Goal: Task Accomplishment & Management: Complete application form

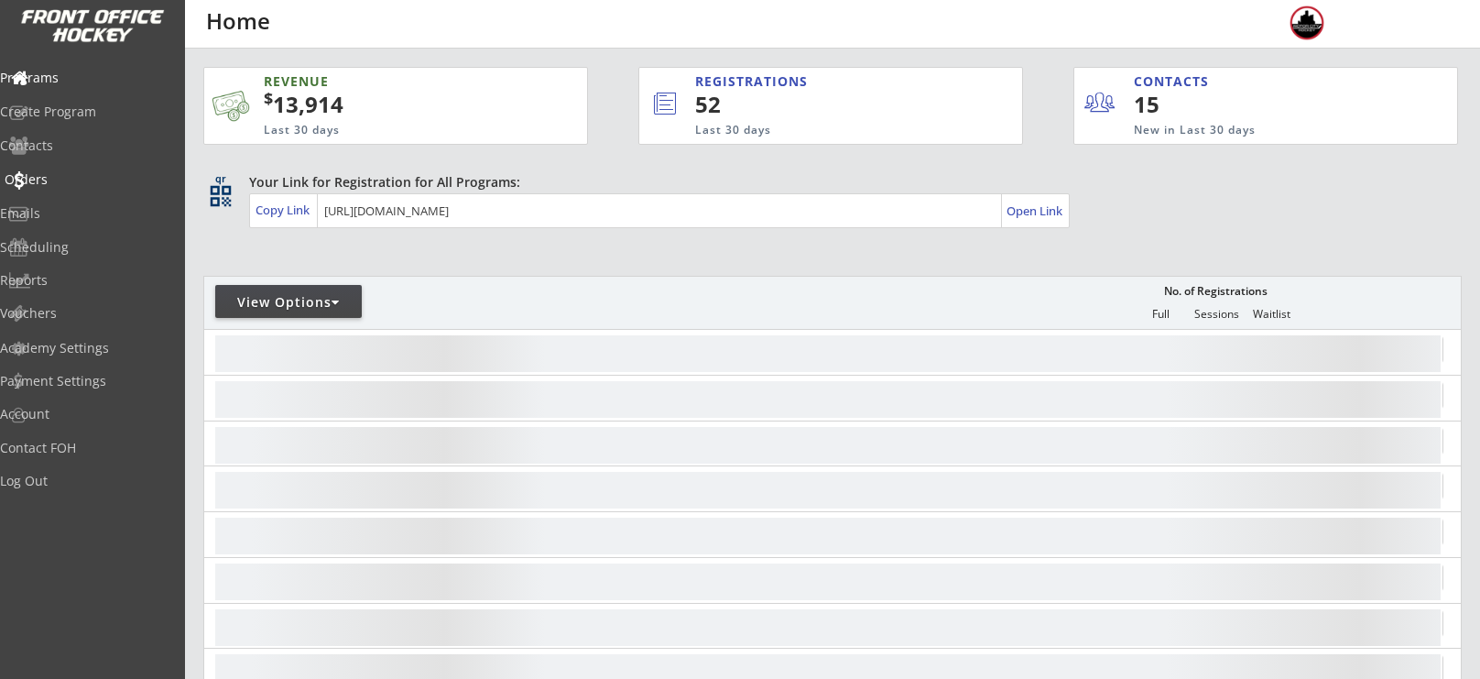
click at [84, 180] on div "Orders" at bounding box center [87, 179] width 165 height 13
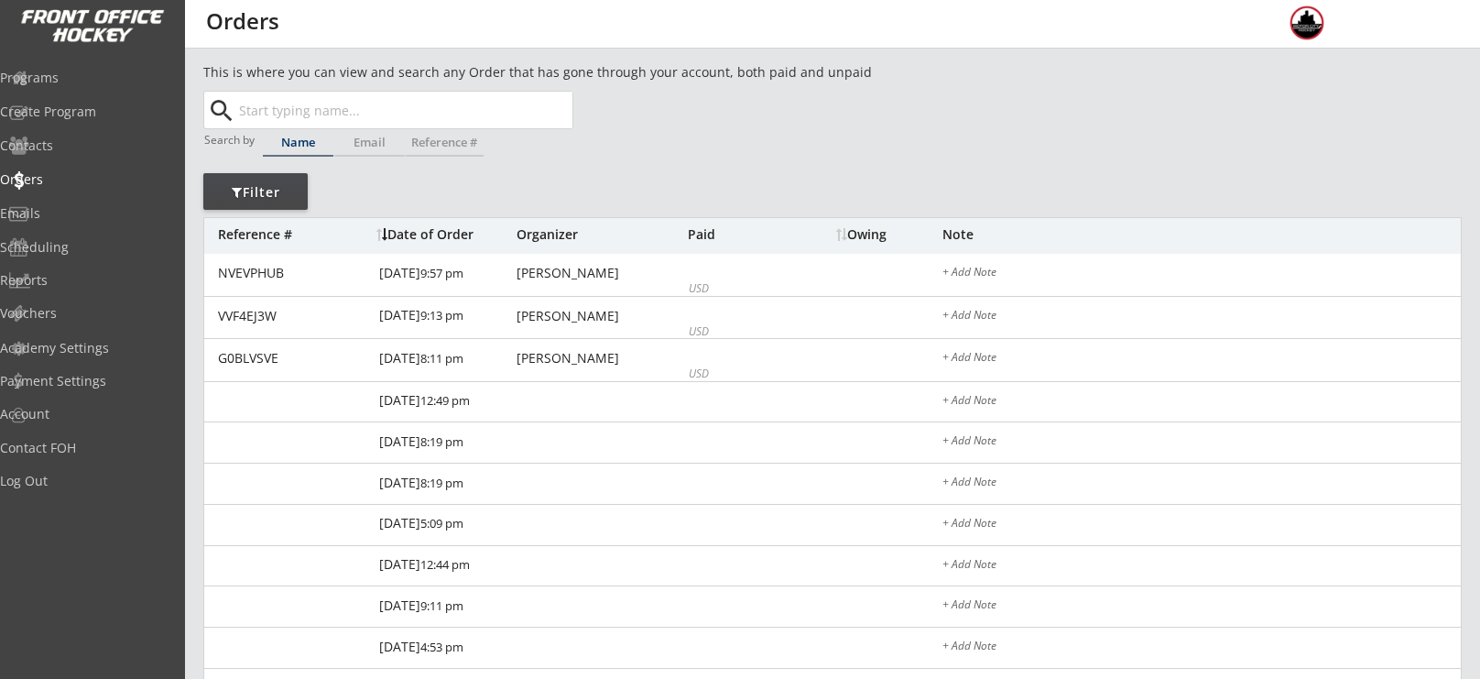
click at [373, 106] on input "text" at bounding box center [403, 110] width 337 height 37
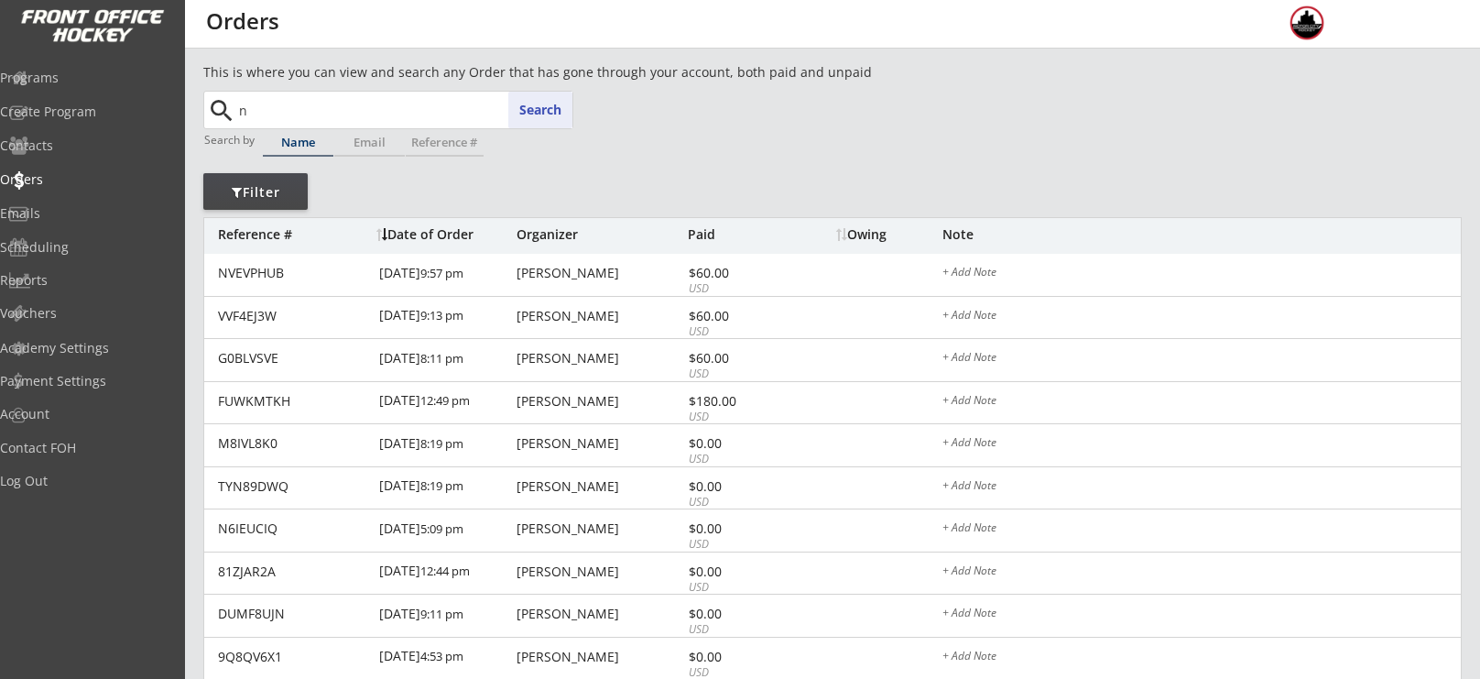
type input "ni"
type input "[PERSON_NAME]"
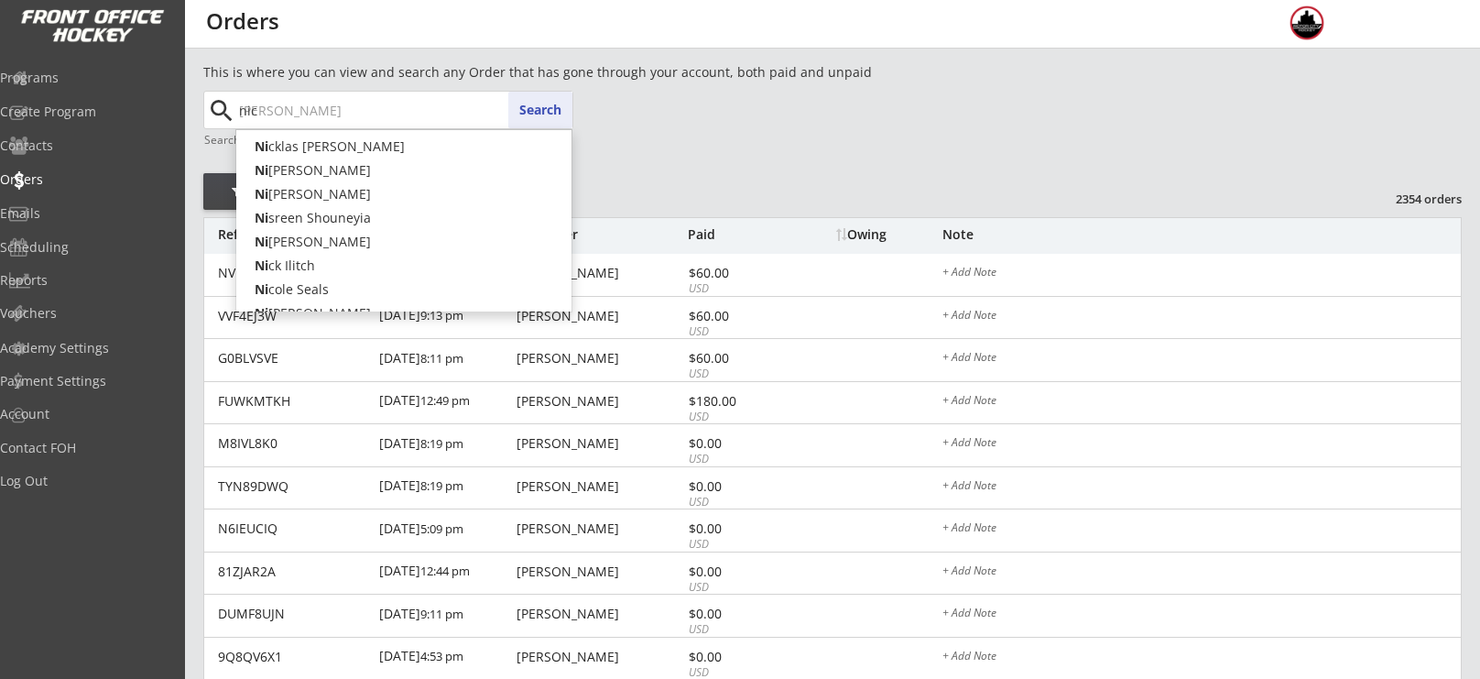
type input "[PERSON_NAME]"
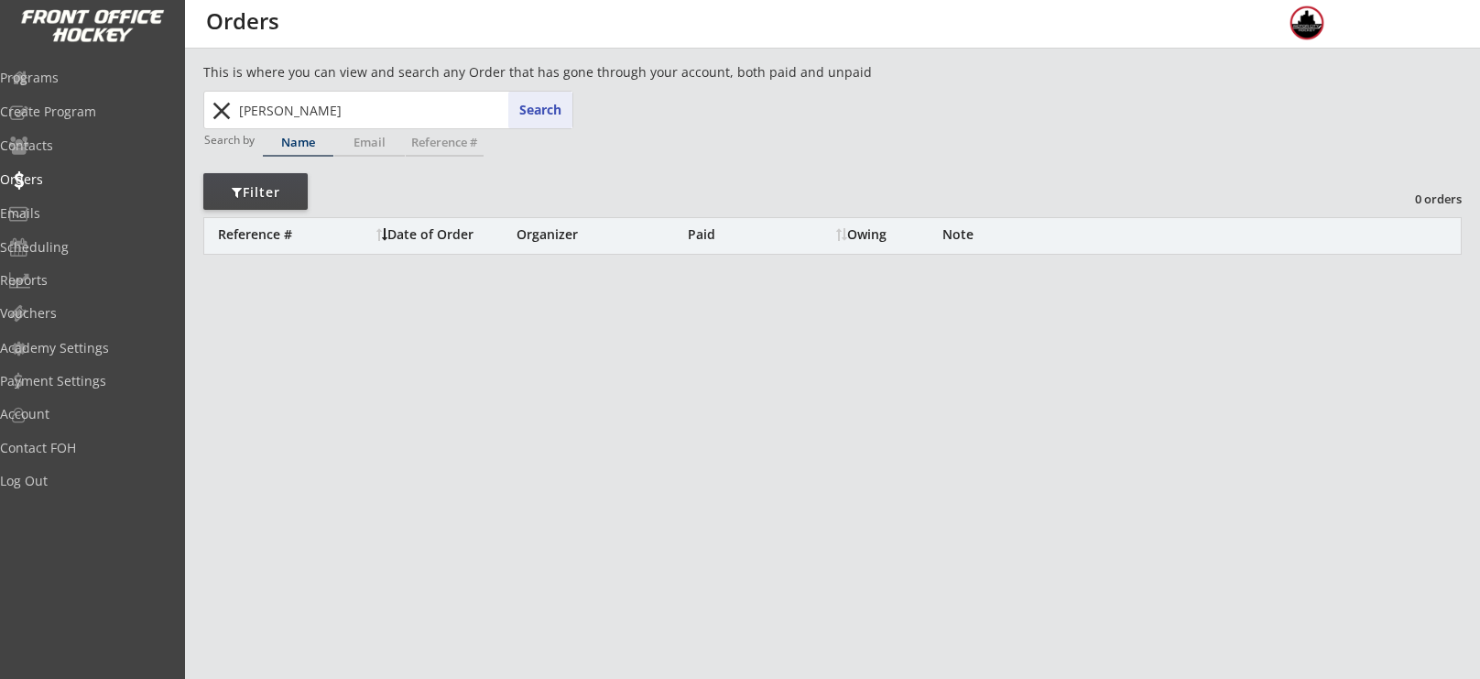
click at [383, 102] on input "nick nanoshi" at bounding box center [403, 110] width 337 height 37
type input "[PERSON_NAME]"
click at [78, 85] on div "Programs" at bounding box center [87, 79] width 174 height 32
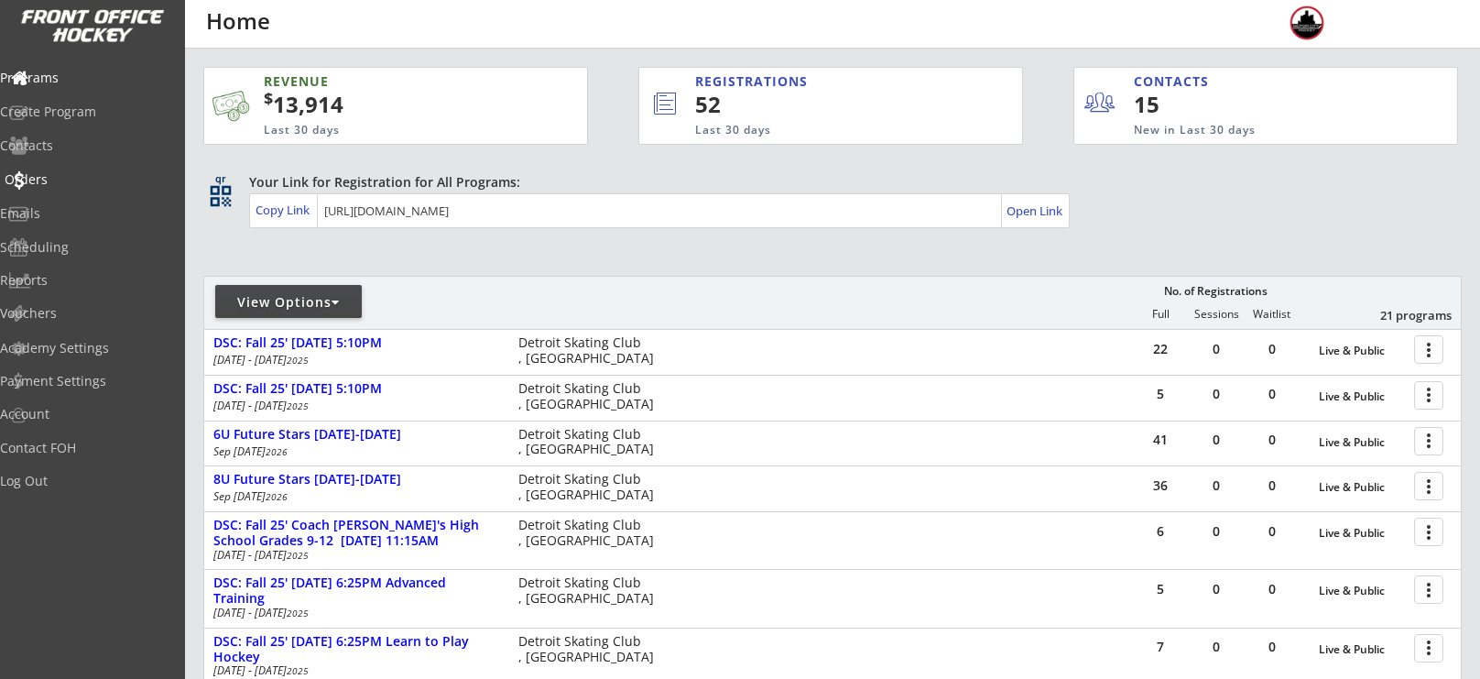
click at [72, 177] on div "Orders" at bounding box center [87, 179] width 165 height 13
click at [55, 180] on div "Orders" at bounding box center [87, 179] width 165 height 13
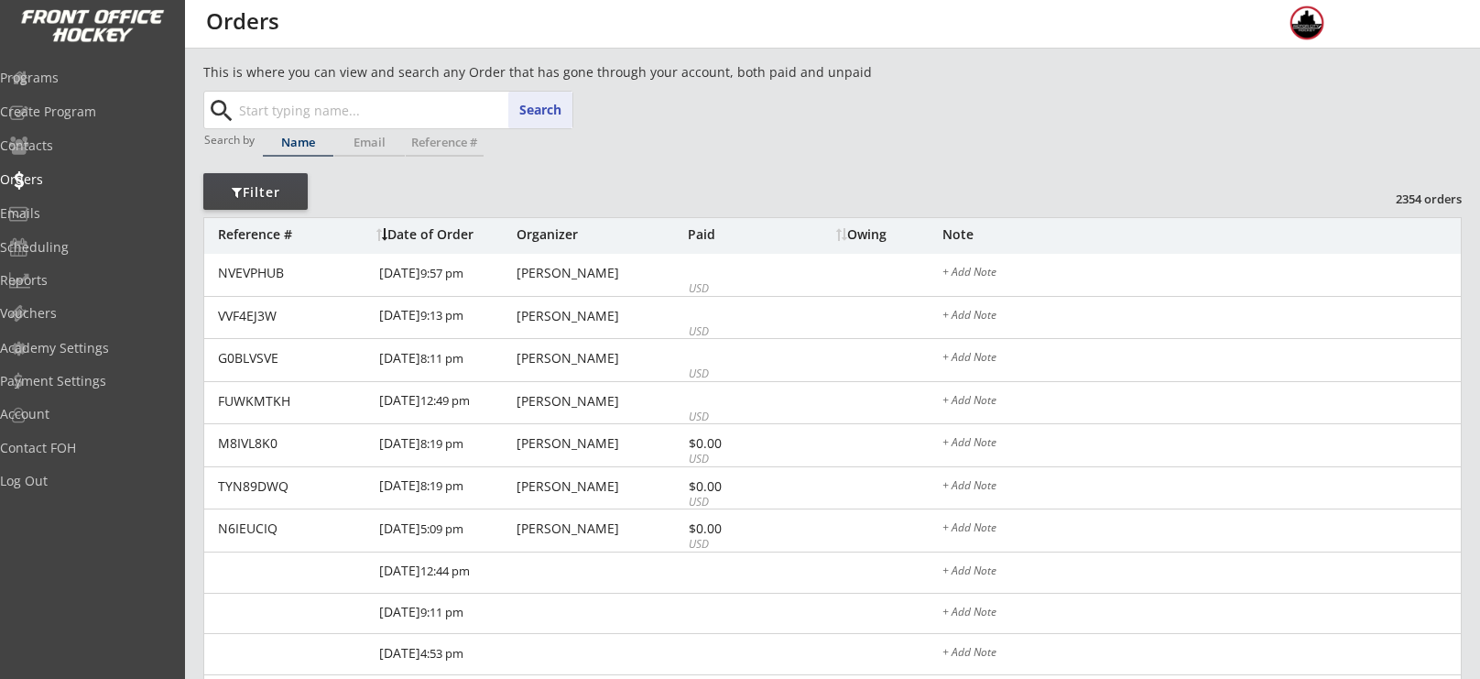
click at [383, 111] on input "text" at bounding box center [403, 110] width 337 height 37
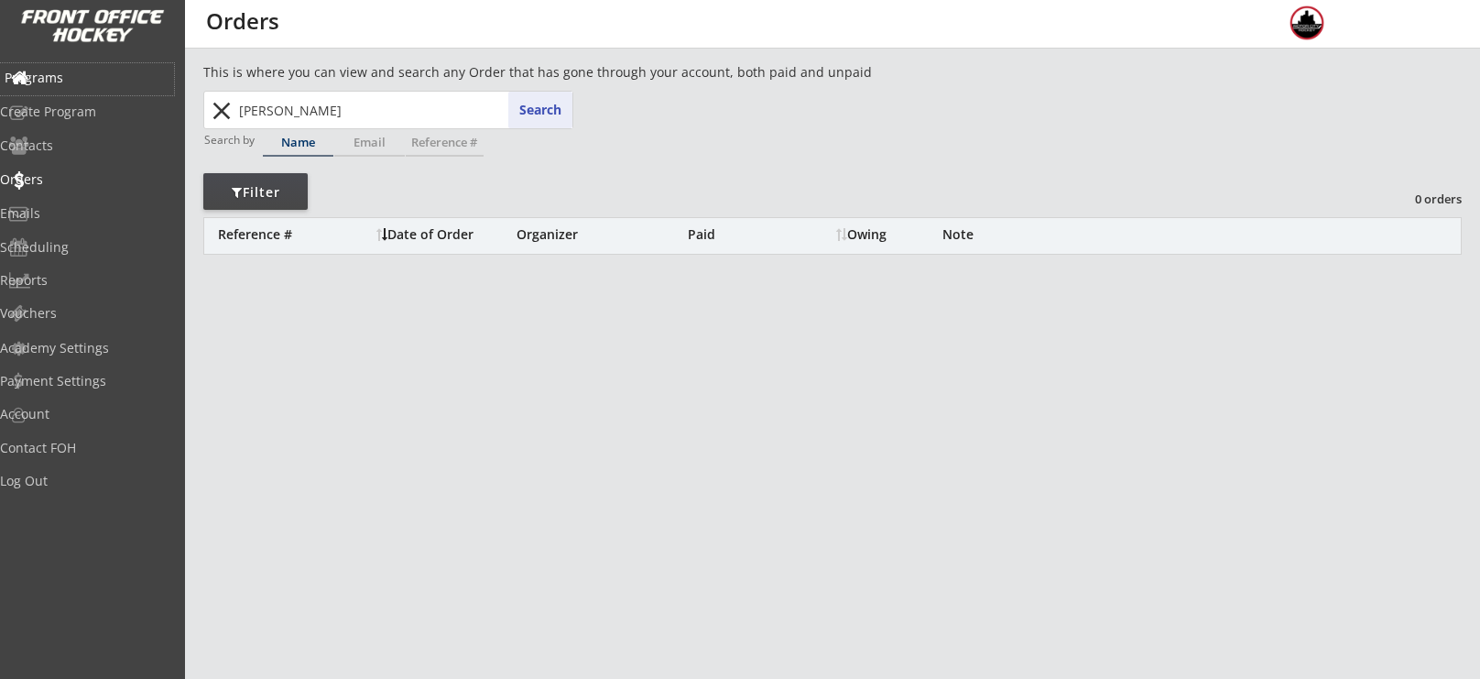
click at [60, 90] on div "Programs" at bounding box center [87, 79] width 174 height 32
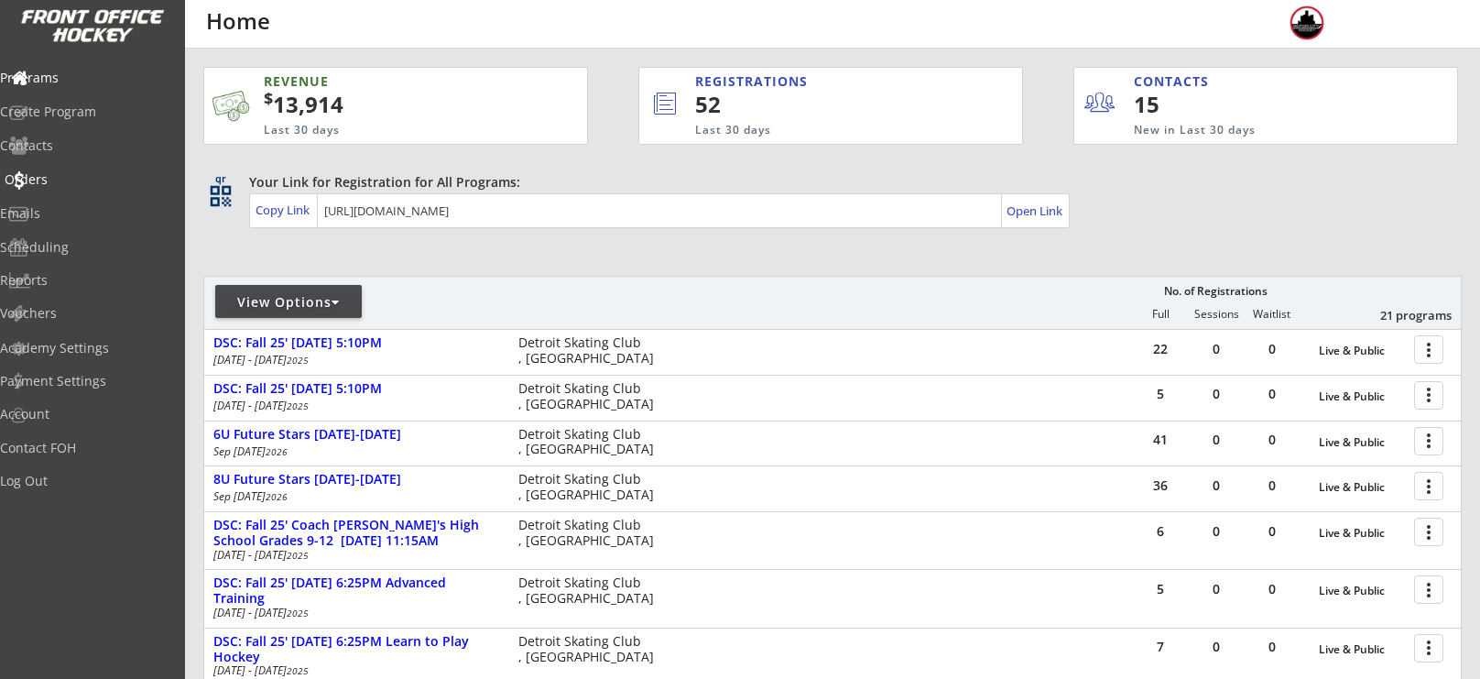
click at [73, 181] on div "Orders" at bounding box center [87, 179] width 165 height 13
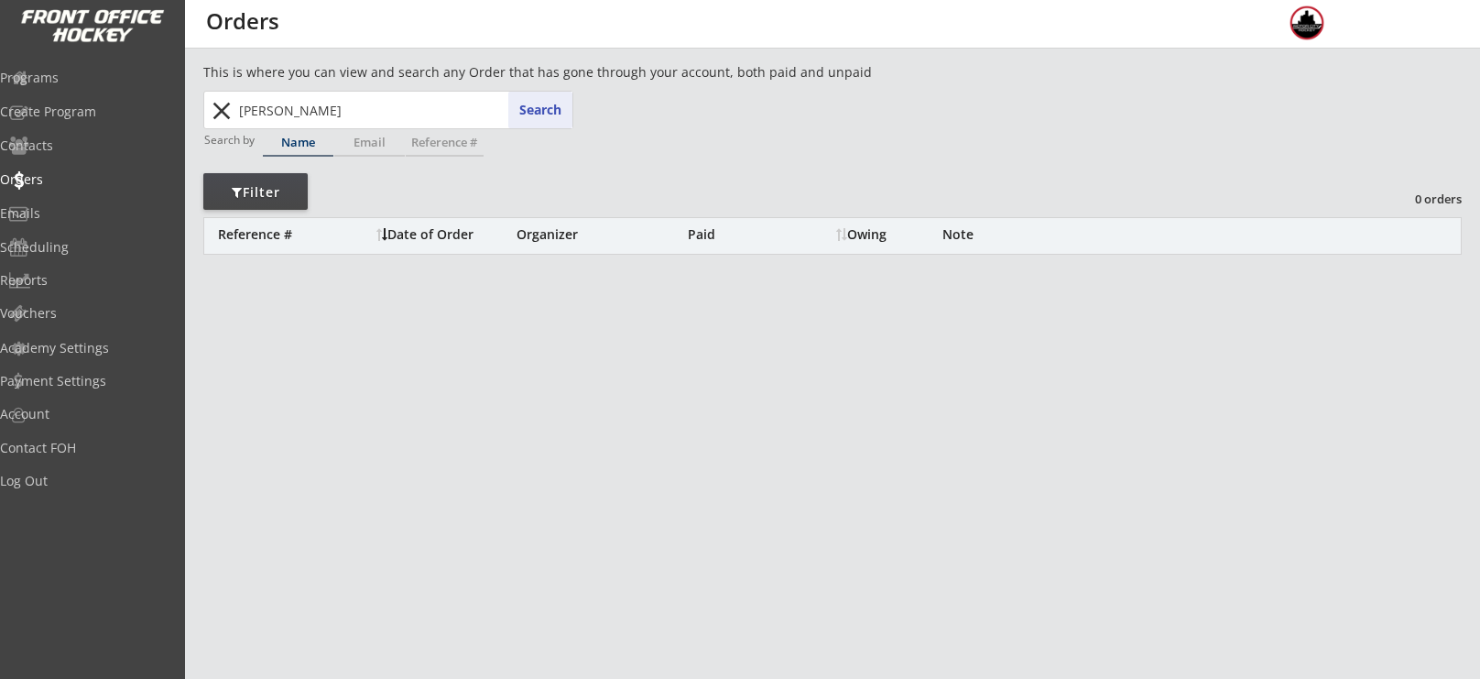
click at [410, 106] on input "[PERSON_NAME]" at bounding box center [403, 110] width 337 height 37
type input "[PERSON_NAME]"
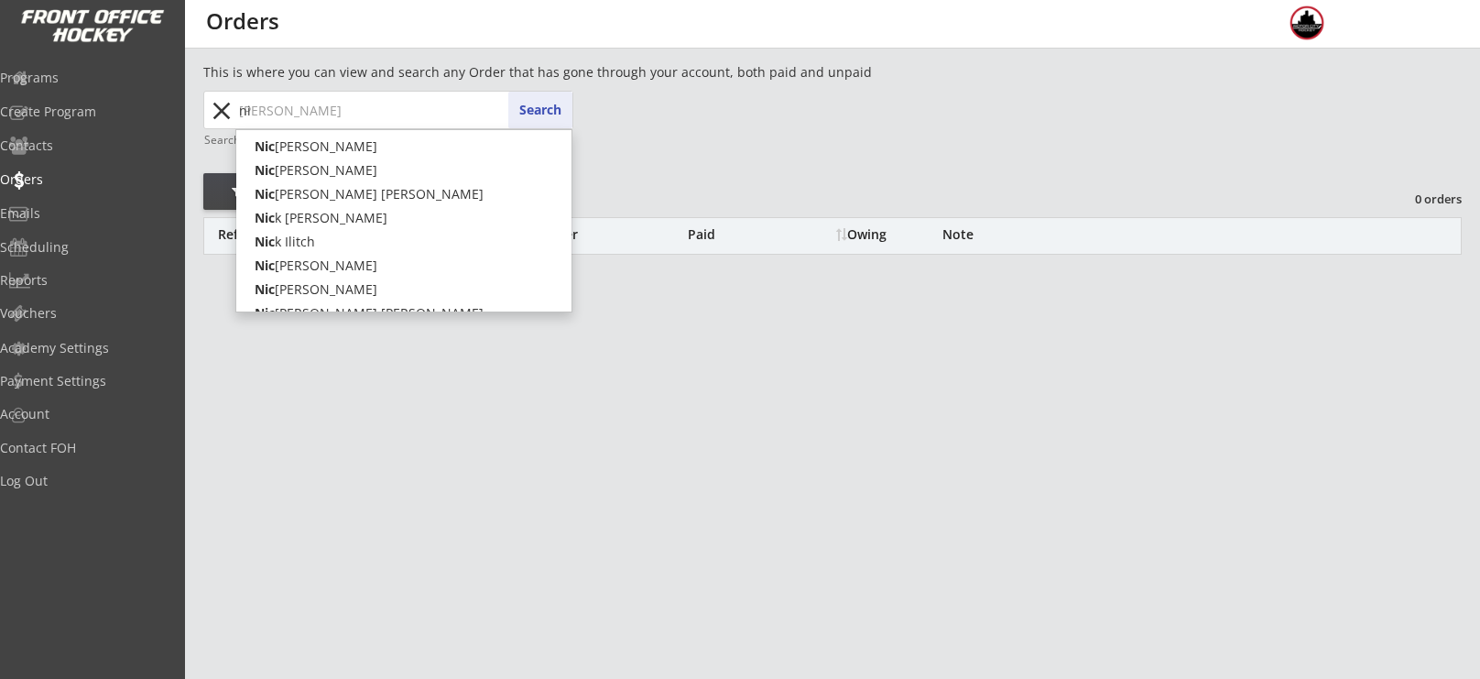
type input "n"
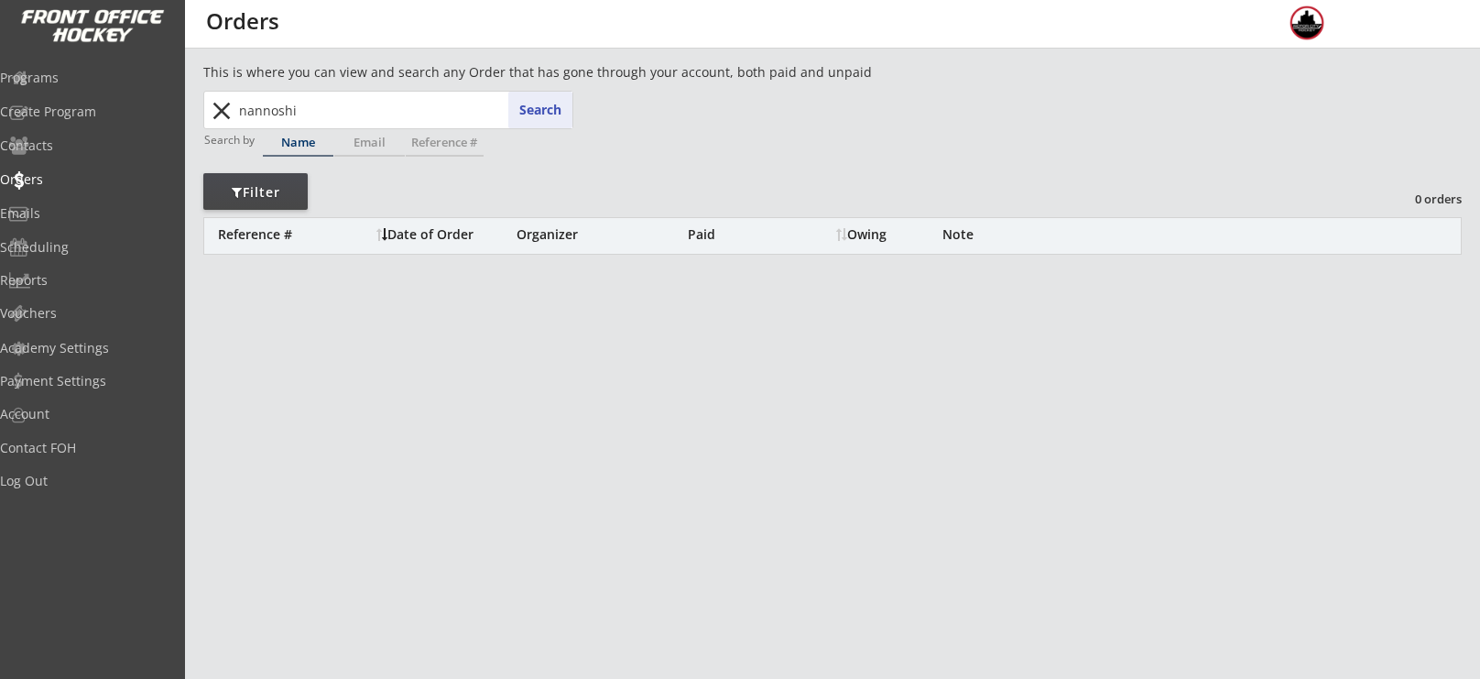
type input "nannoshi"
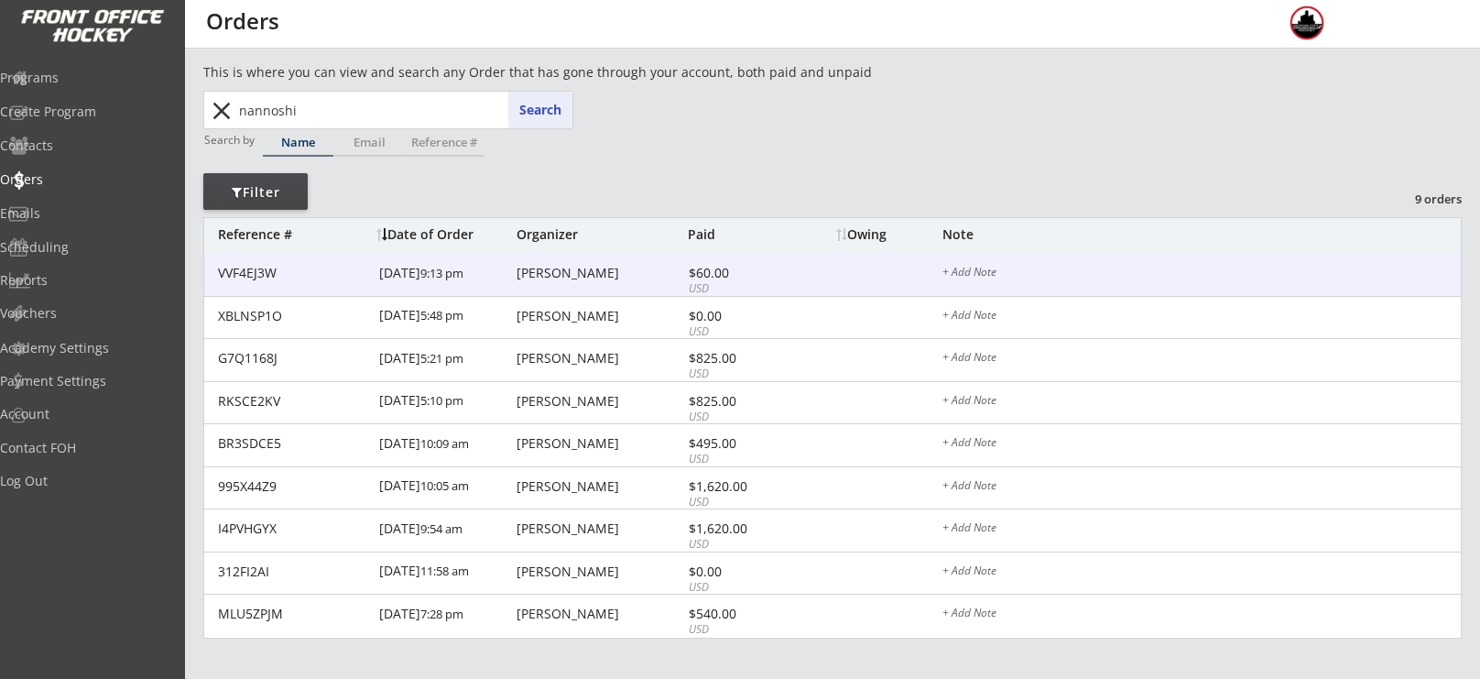
click at [562, 285] on div "VVF4EJ3W [DATE] 9:13 pm [PERSON_NAME] $60.00 USD + Add Note" at bounding box center [832, 275] width 1257 height 43
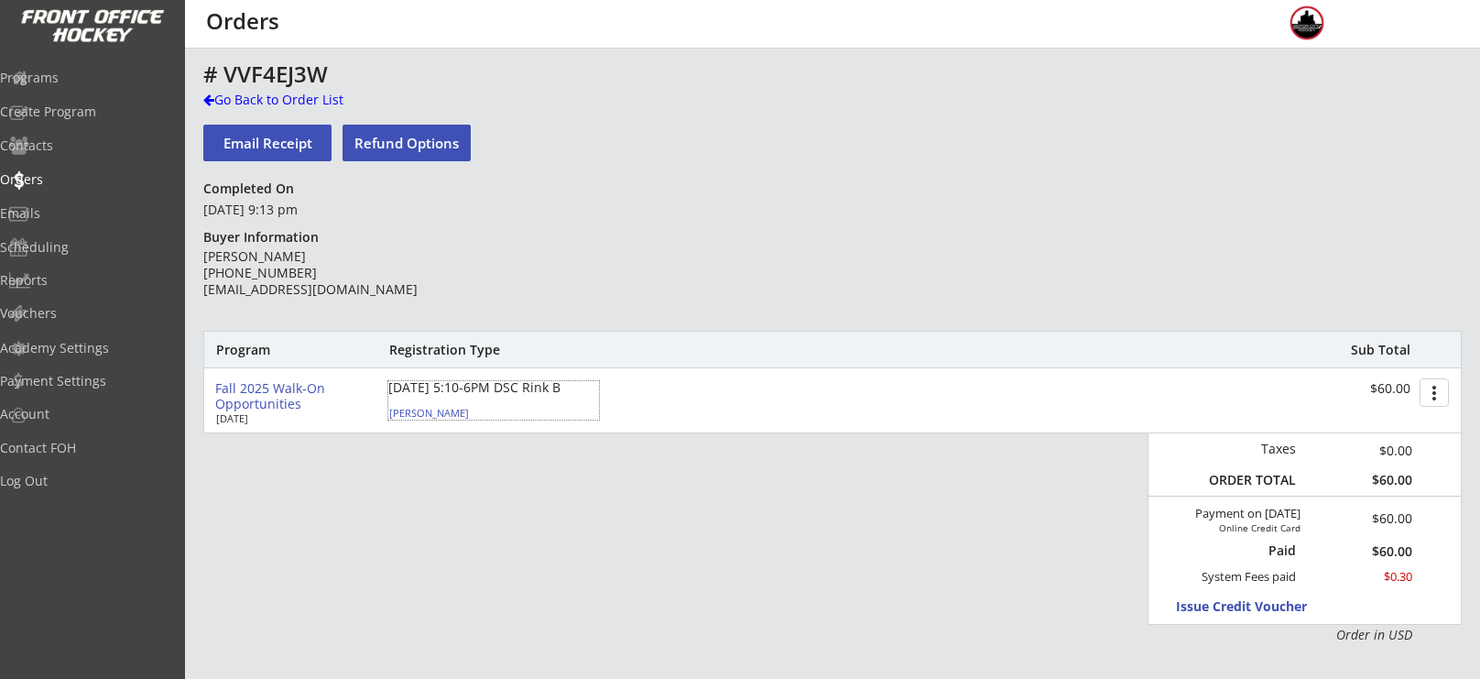
click at [460, 394] on div "[DATE] 5:10-6PM DSC Rink B" at bounding box center [493, 387] width 211 height 13
select select ""Youth S/M""
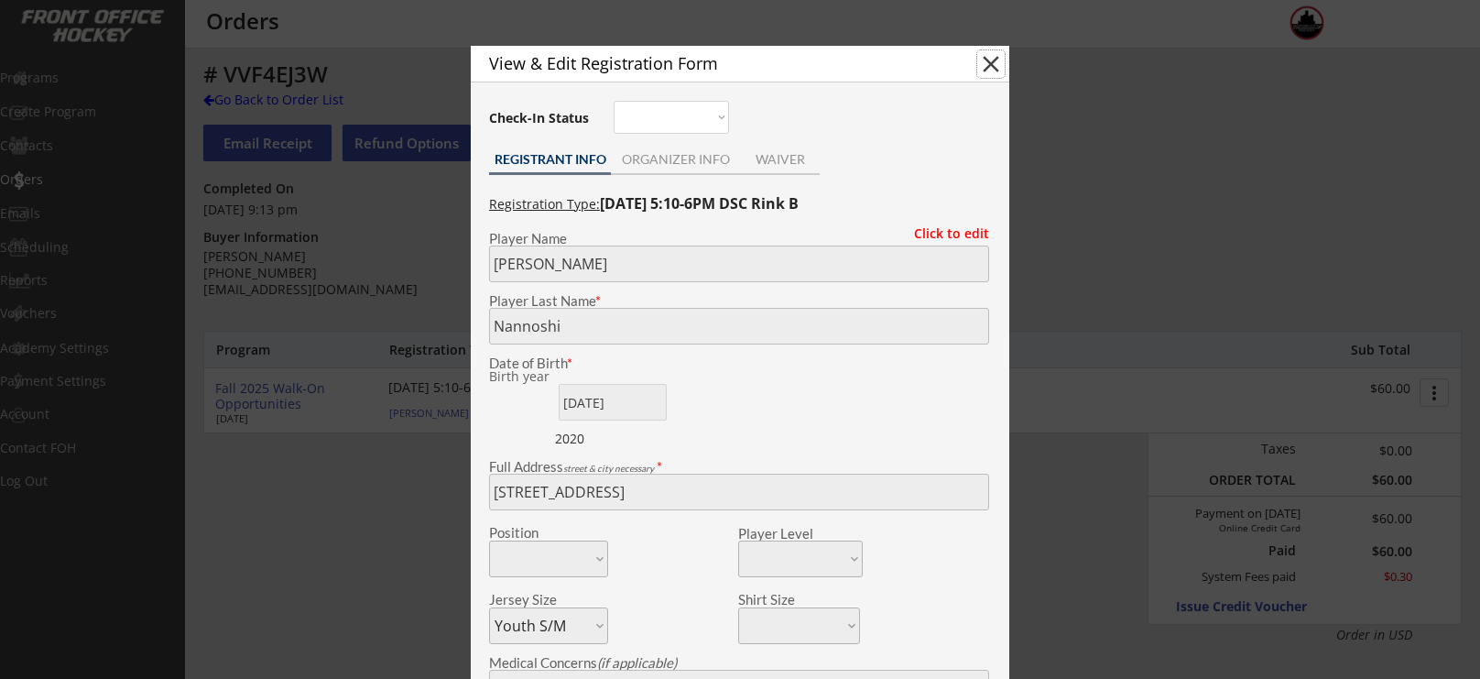
click at [987, 57] on button "close" at bounding box center [990, 63] width 27 height 27
select select ""PLACEHOLDER_1427118222253""
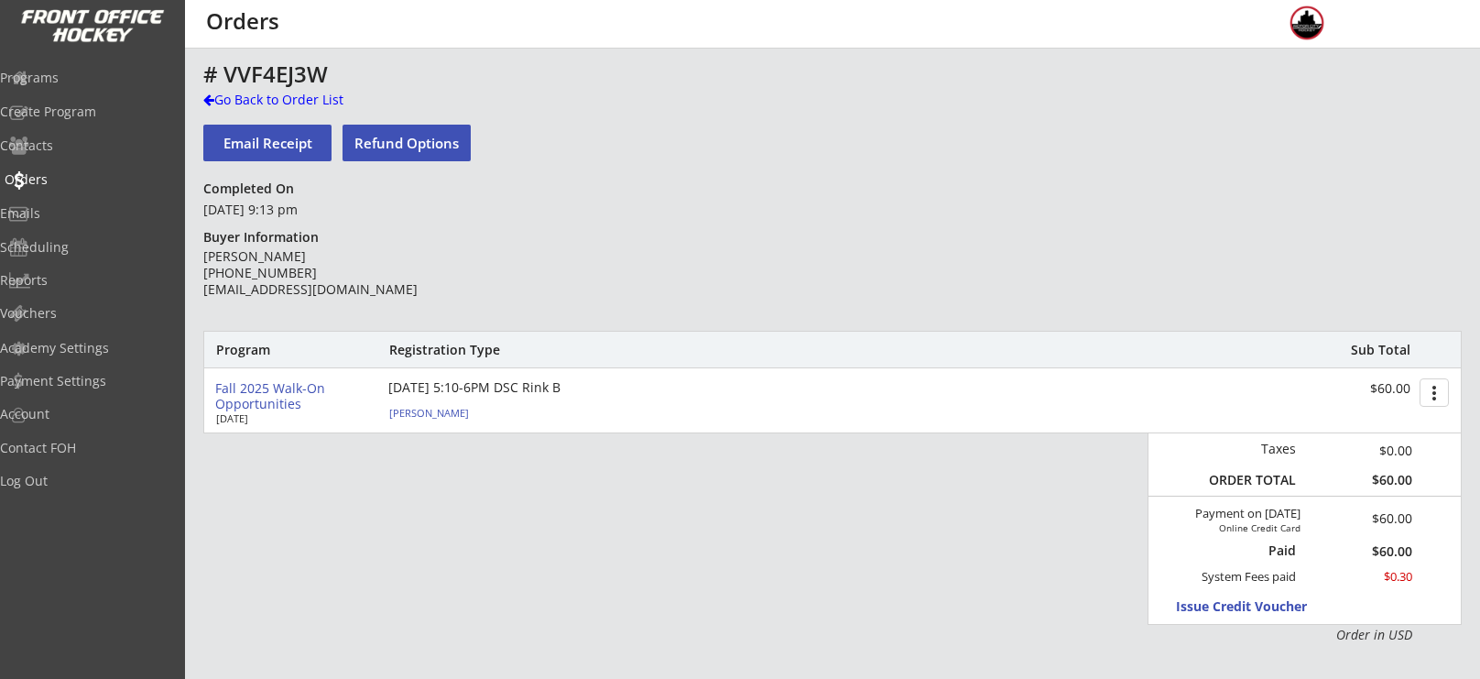
click at [49, 182] on div "Orders" at bounding box center [87, 179] width 165 height 13
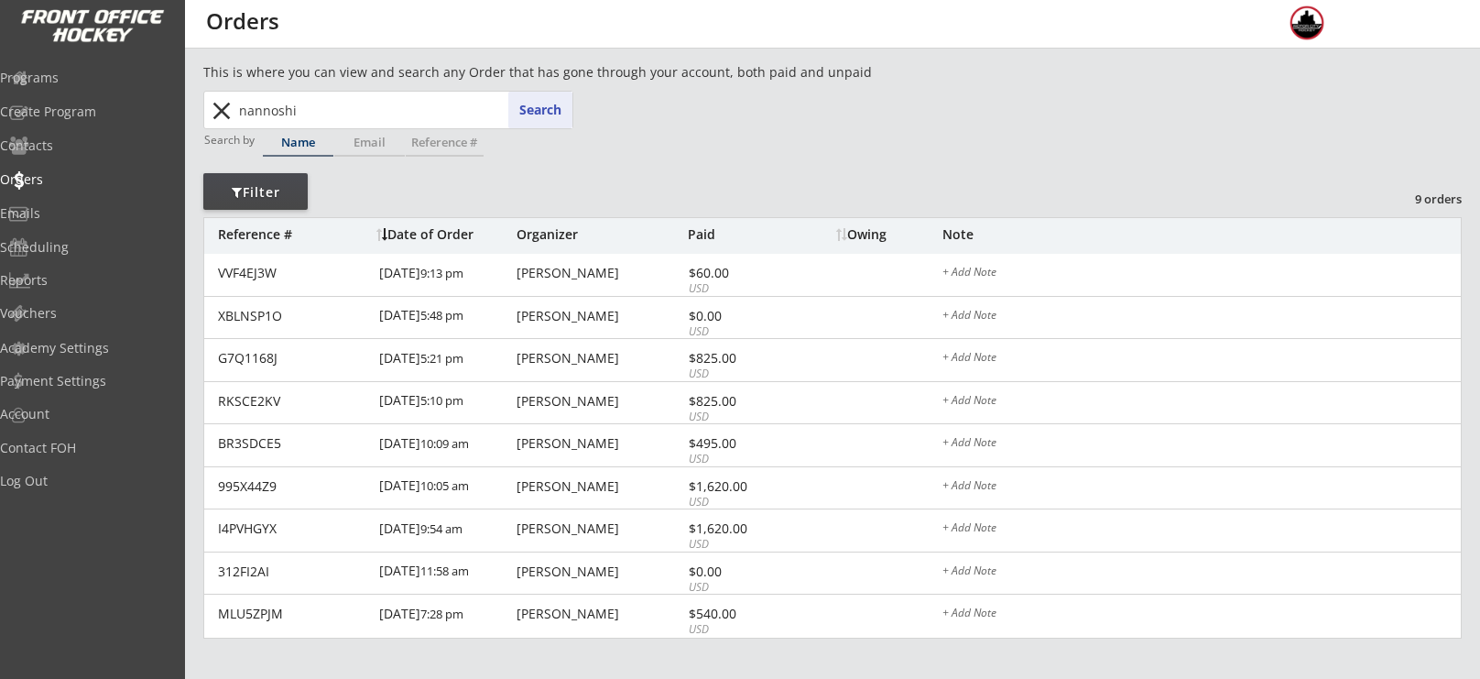
drag, startPoint x: 328, startPoint y: 107, endPoint x: 267, endPoint y: 96, distance: 61.4
click at [267, 96] on input "nannoshi" at bounding box center [403, 110] width 337 height 37
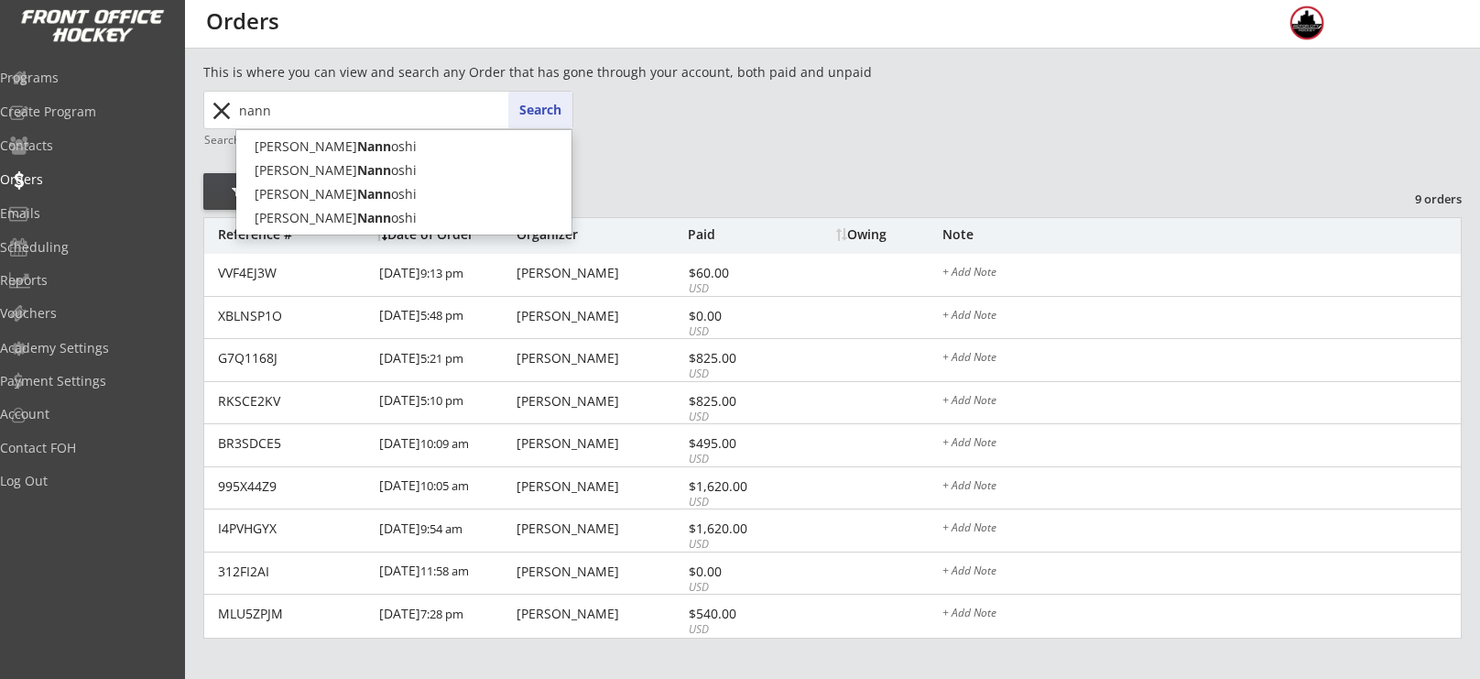
type input "nan"
type input "[PERSON_NAME]"
type input "na"
type input "[PERSON_NAME]"
type input "n"
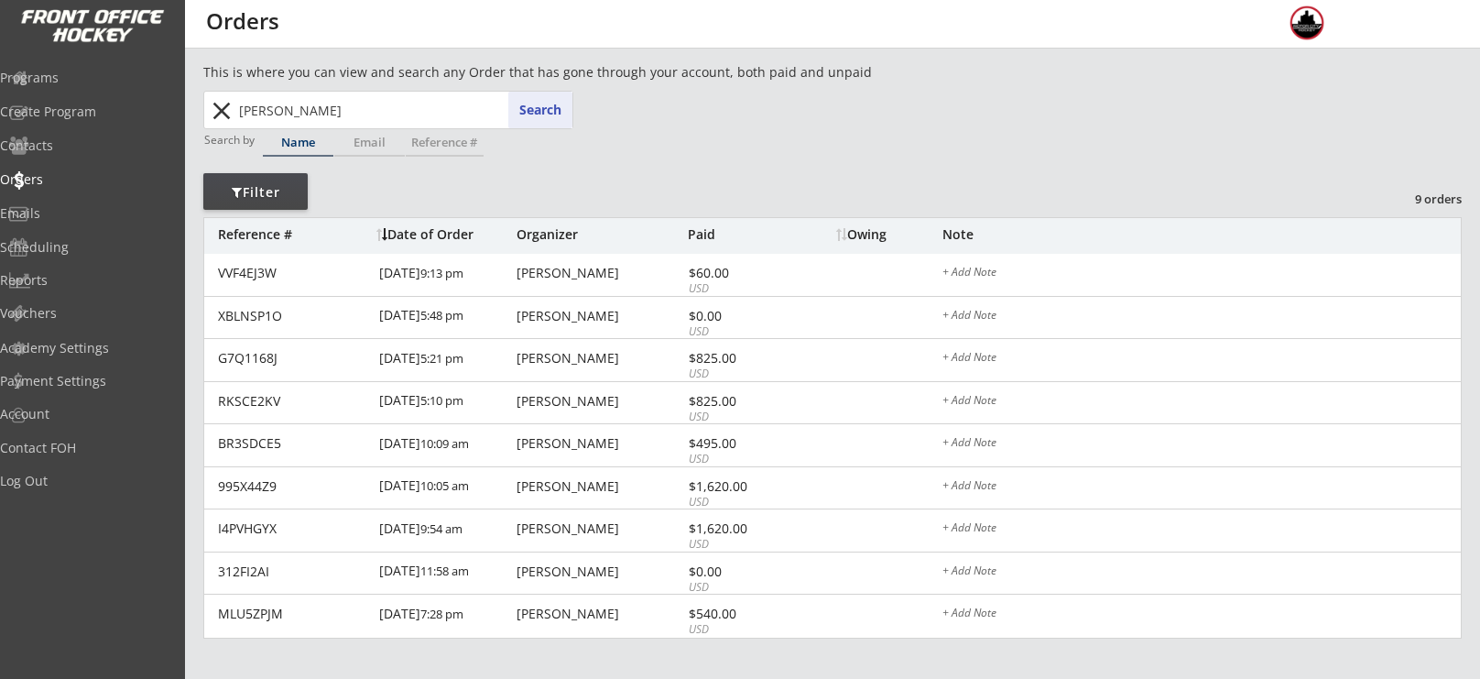
type input "[PERSON_NAME]"
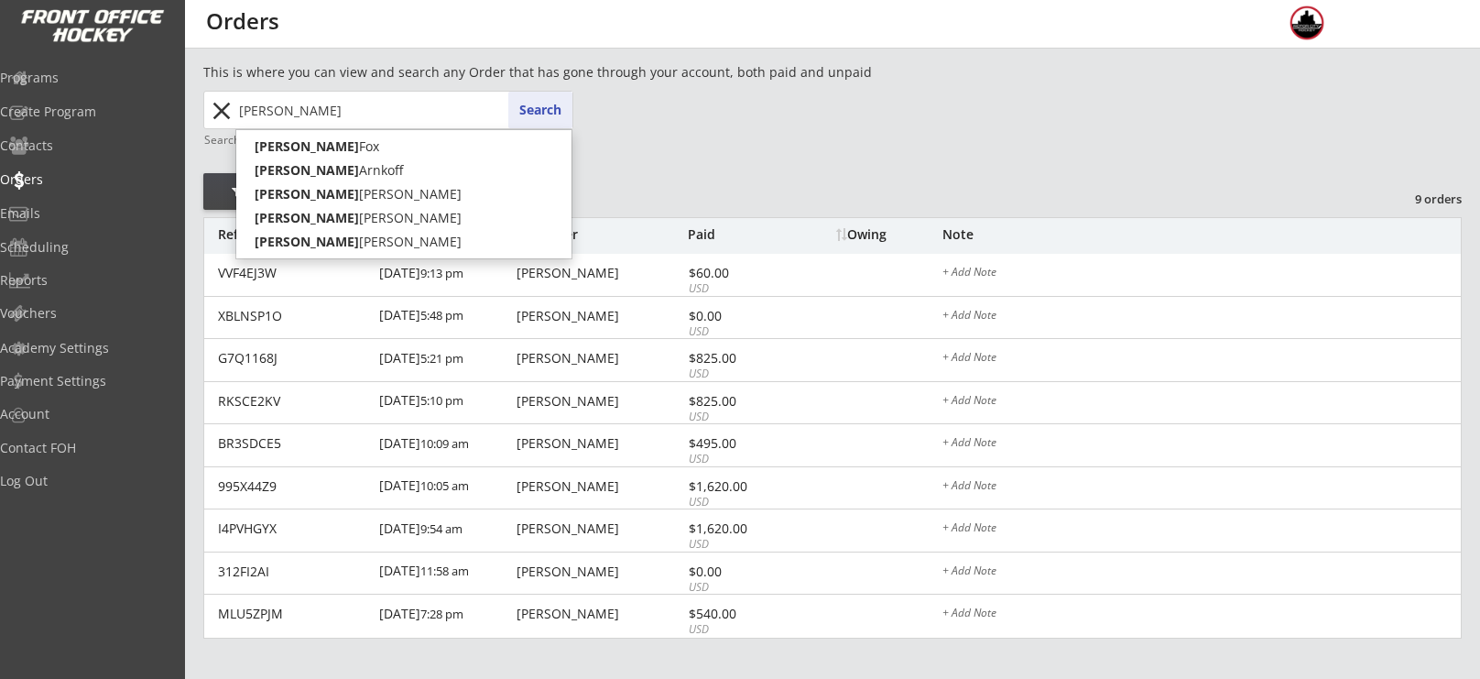
type input "[PERSON_NAME]"
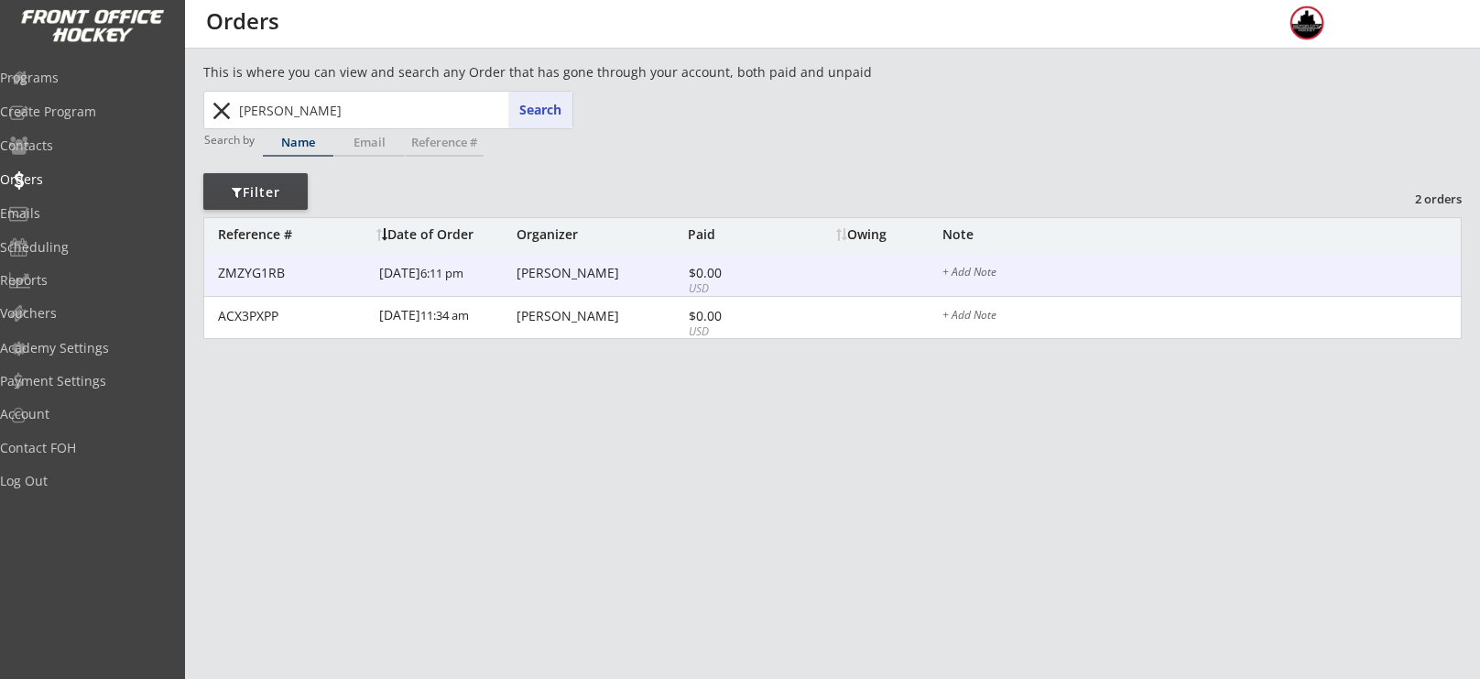
click at [544, 279] on div "[PERSON_NAME]" at bounding box center [600, 273] width 167 height 13
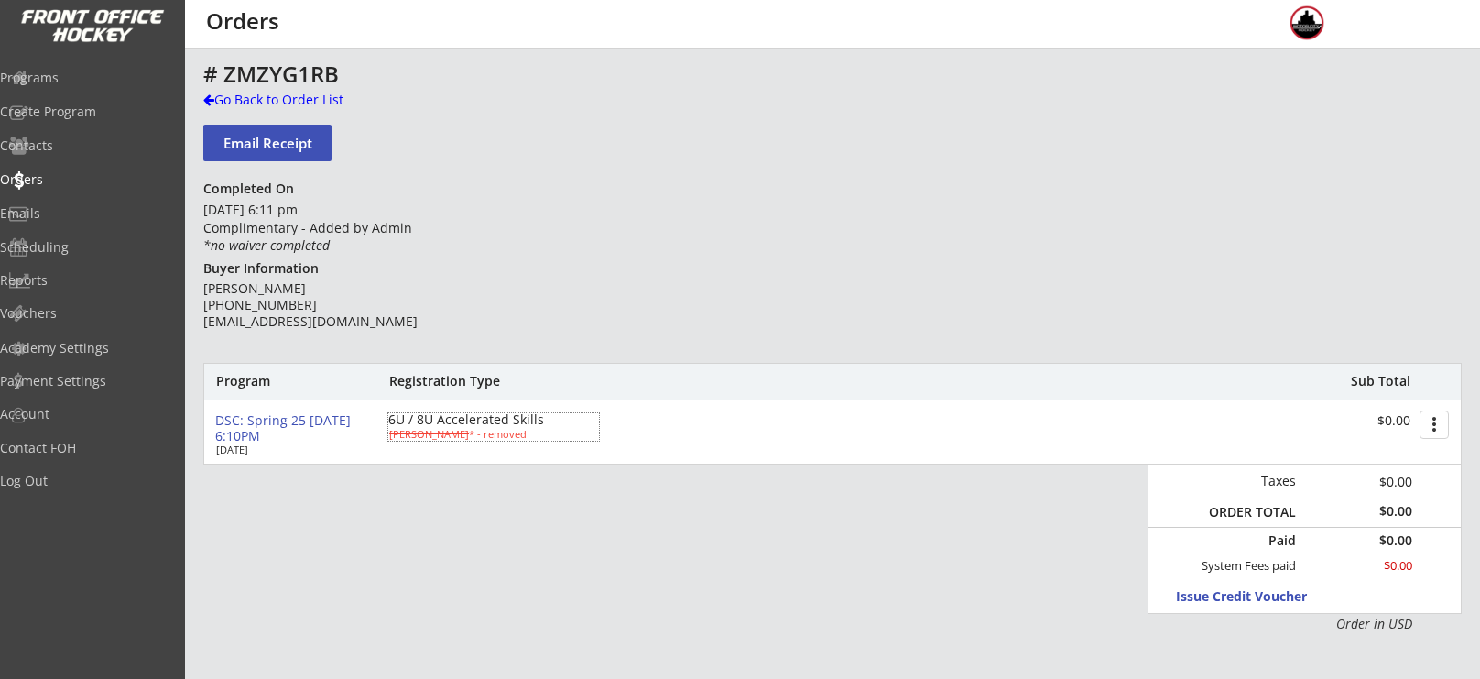
click at [421, 432] on s "[PERSON_NAME]" at bounding box center [429, 434] width 80 height 14
type input "[PERSON_NAME]"
type input "[STREET_ADDRESS]"
select select ""Youth S/M""
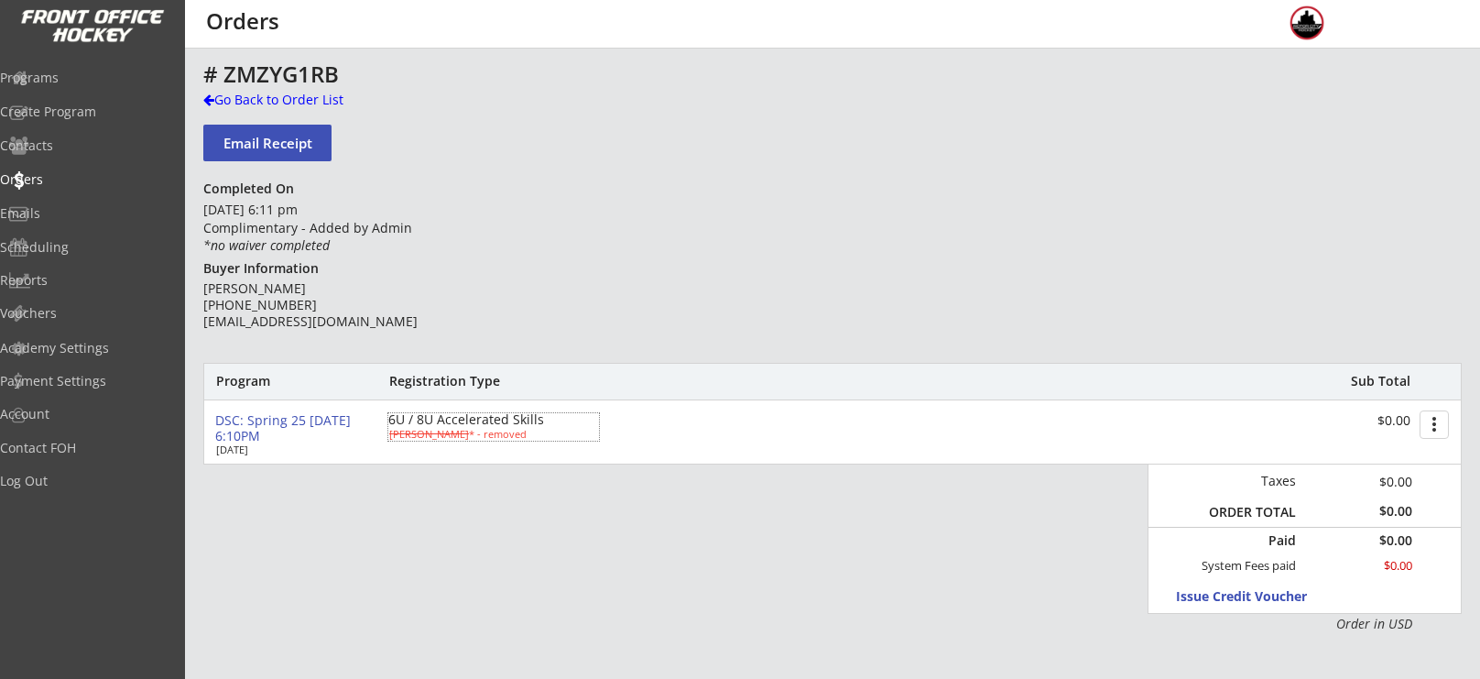
type input "[PERSON_NAME]"
type input "[PHONE_NUMBER]"
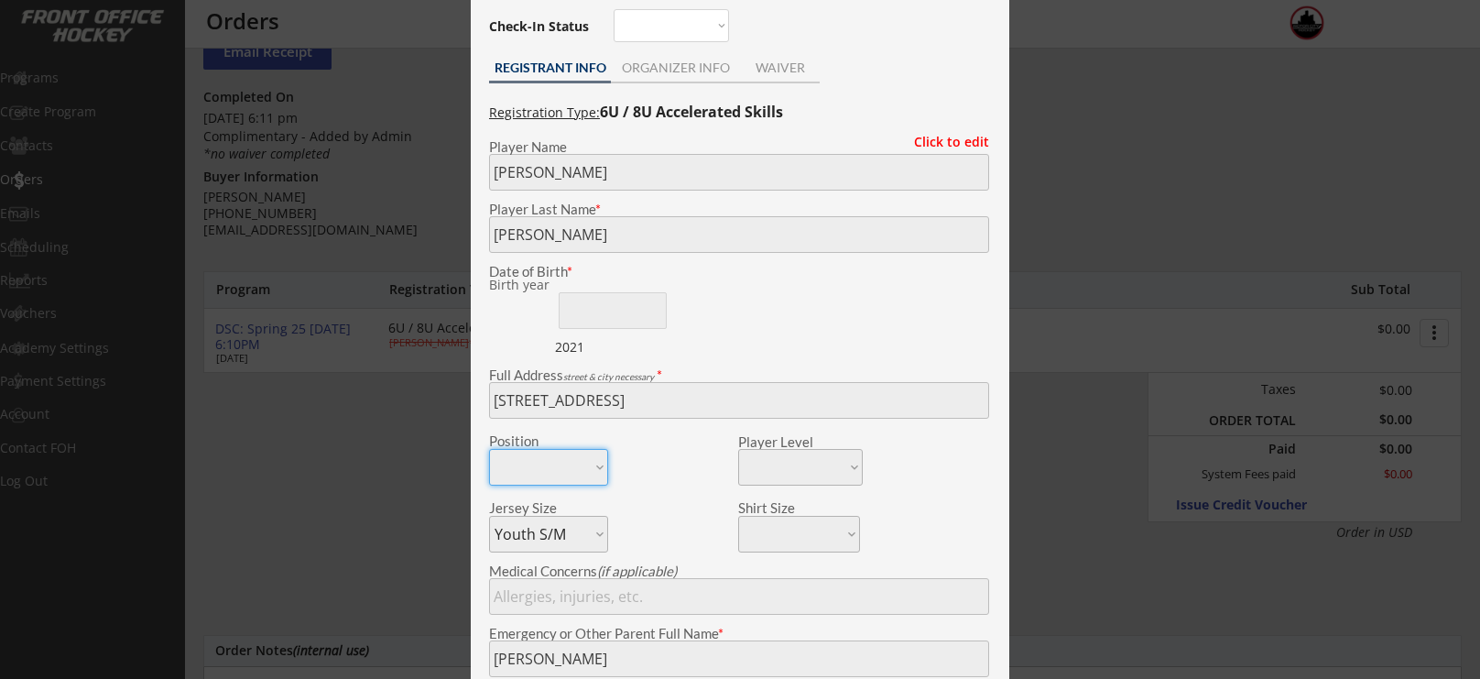
scroll to position [85, 0]
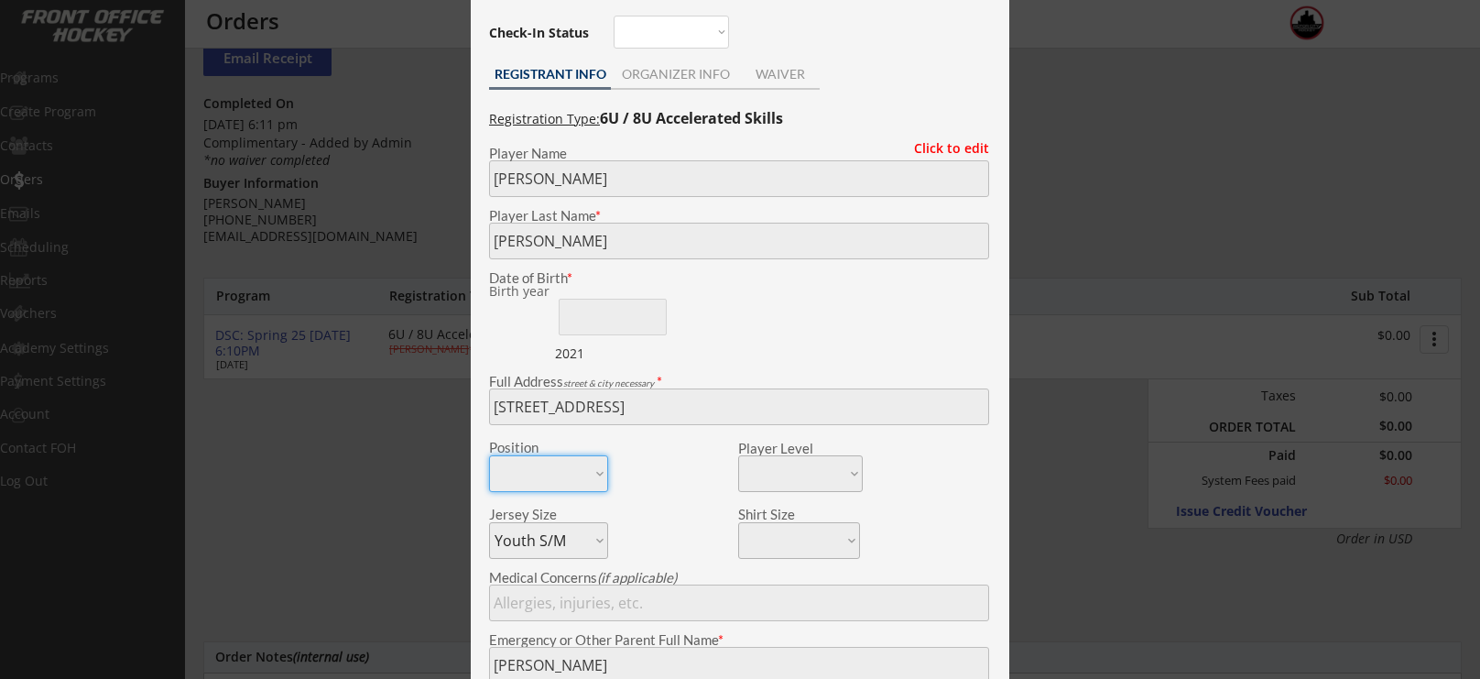
click at [243, 205] on div at bounding box center [740, 339] width 1480 height 679
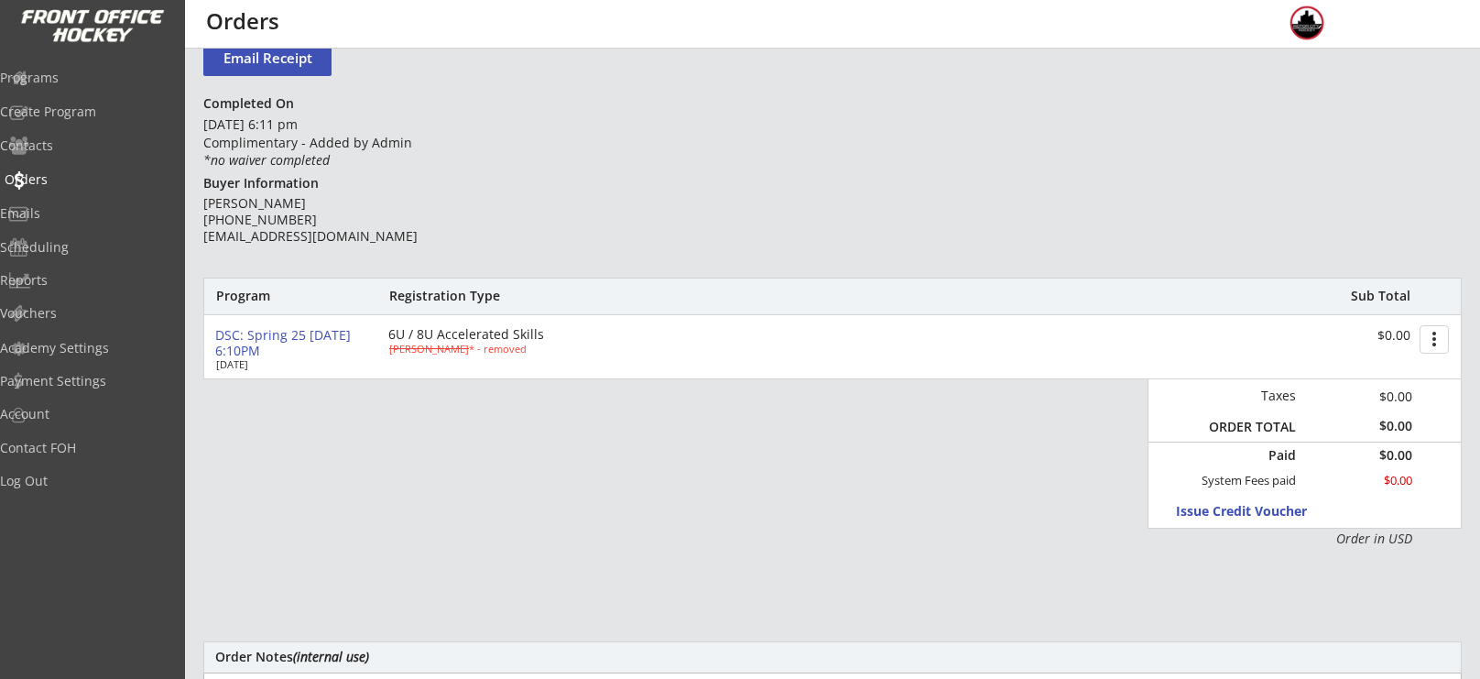
click at [71, 179] on div "Orders" at bounding box center [87, 179] width 165 height 13
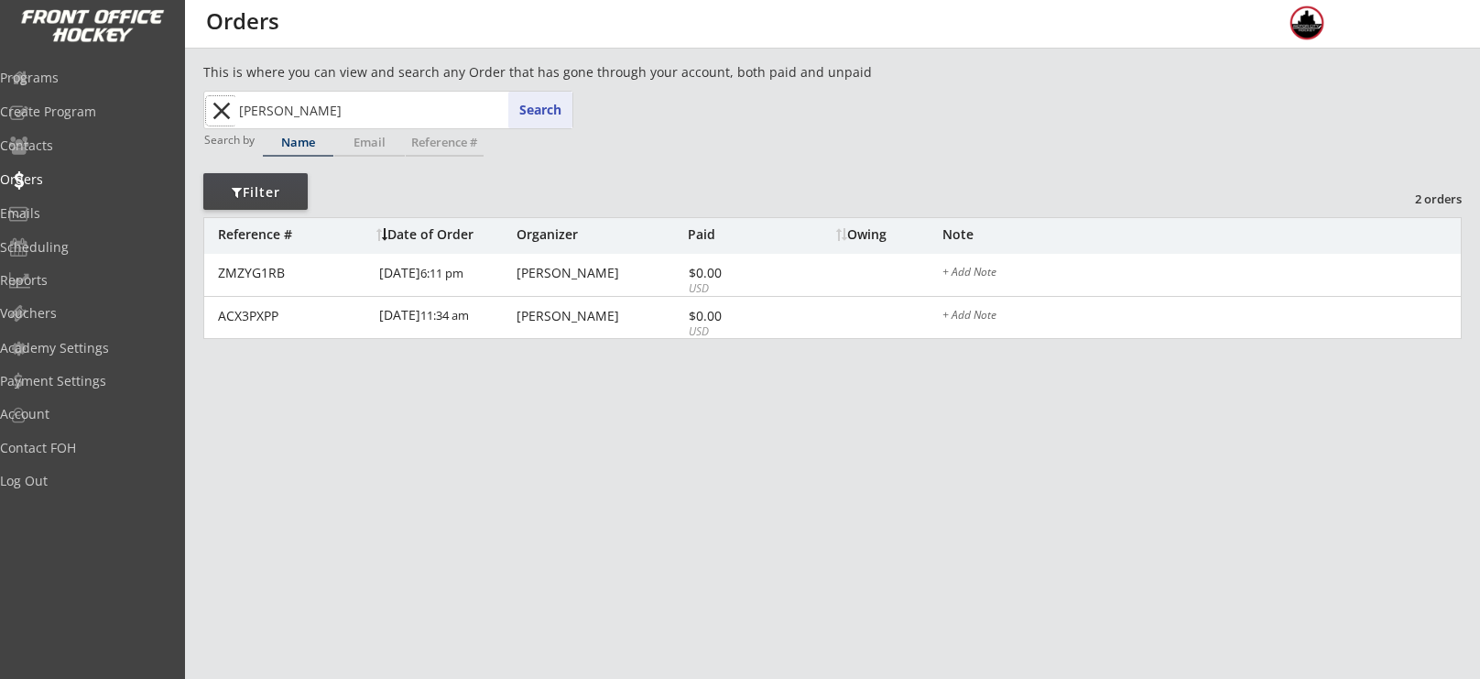
click at [212, 103] on button "close" at bounding box center [221, 110] width 30 height 29
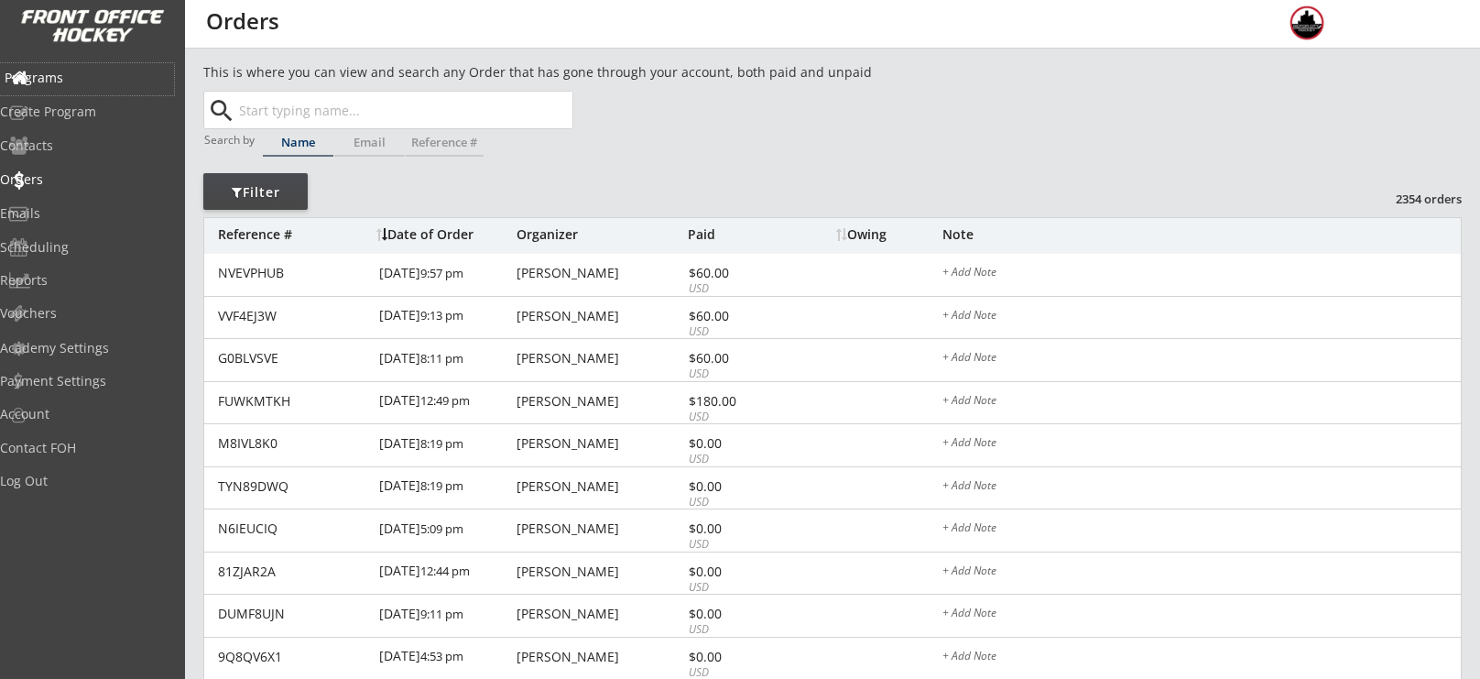
click at [82, 73] on div "Programs" at bounding box center [87, 77] width 165 height 13
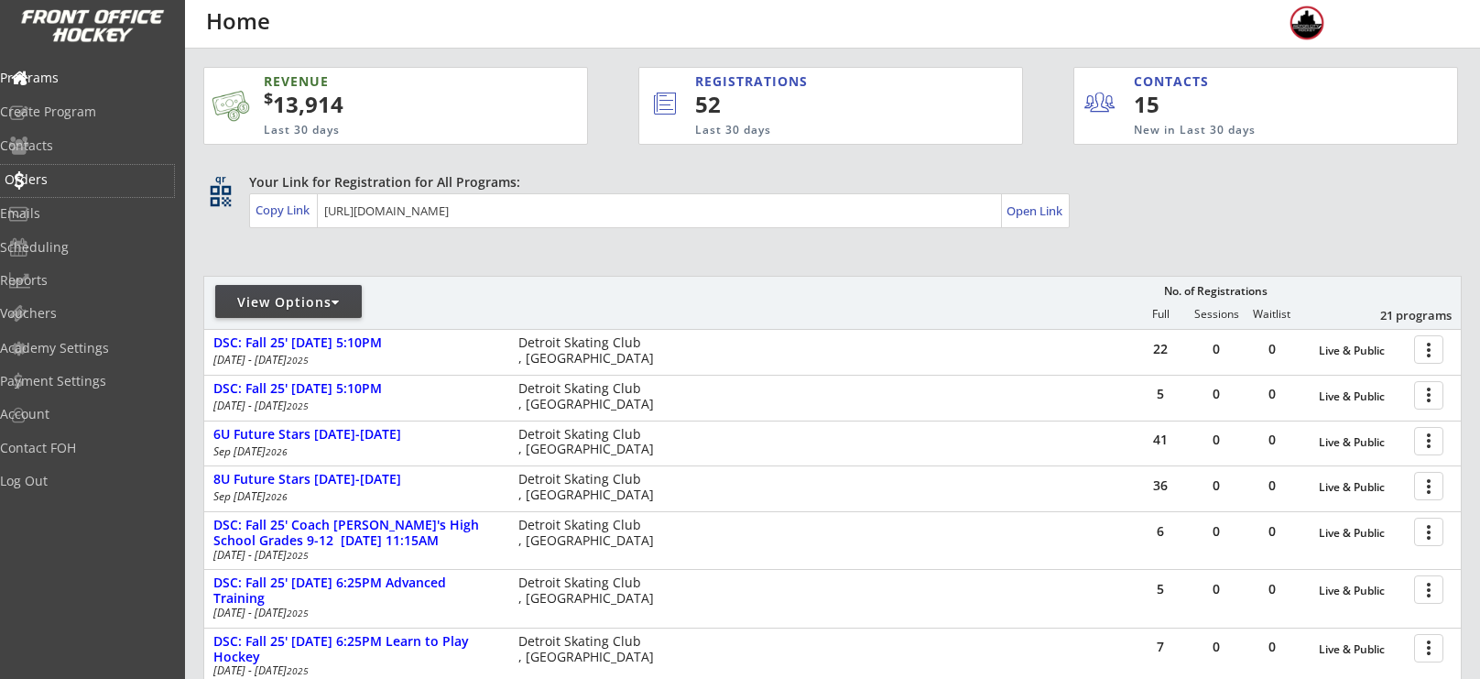
click at [71, 182] on div "Orders" at bounding box center [87, 179] width 165 height 13
